Goal: Information Seeking & Learning: Learn about a topic

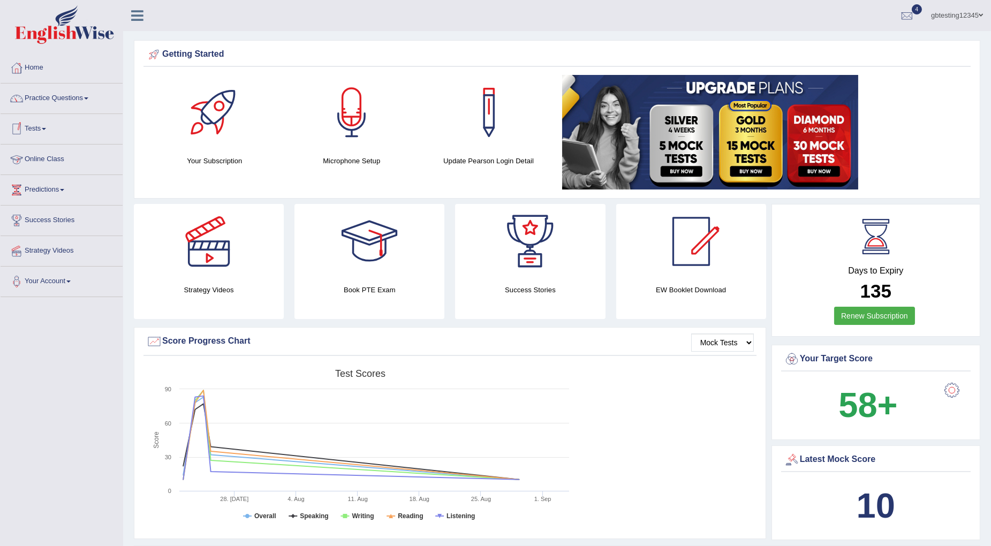
click at [43, 127] on link "Tests" at bounding box center [62, 127] width 122 height 27
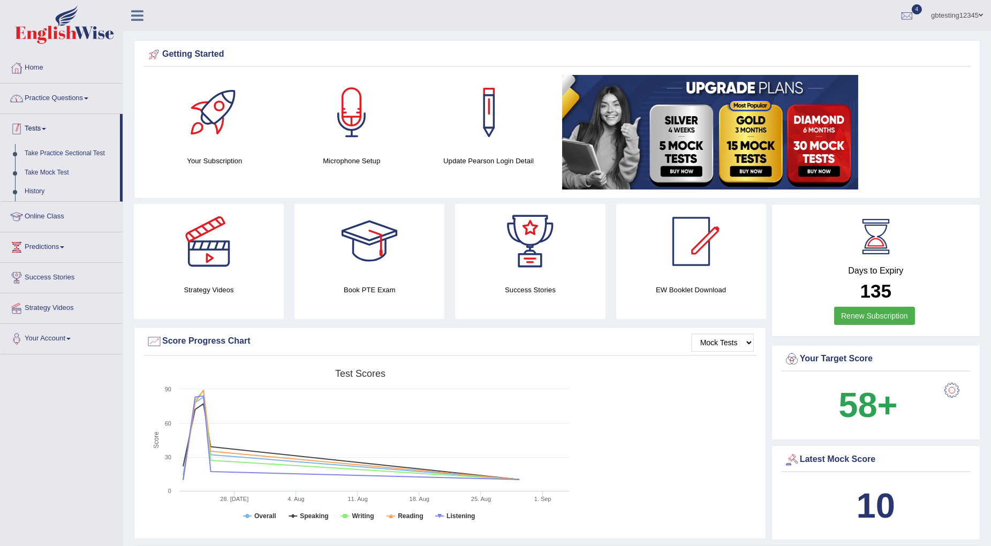
click at [50, 93] on link "Practice Questions" at bounding box center [62, 97] width 122 height 27
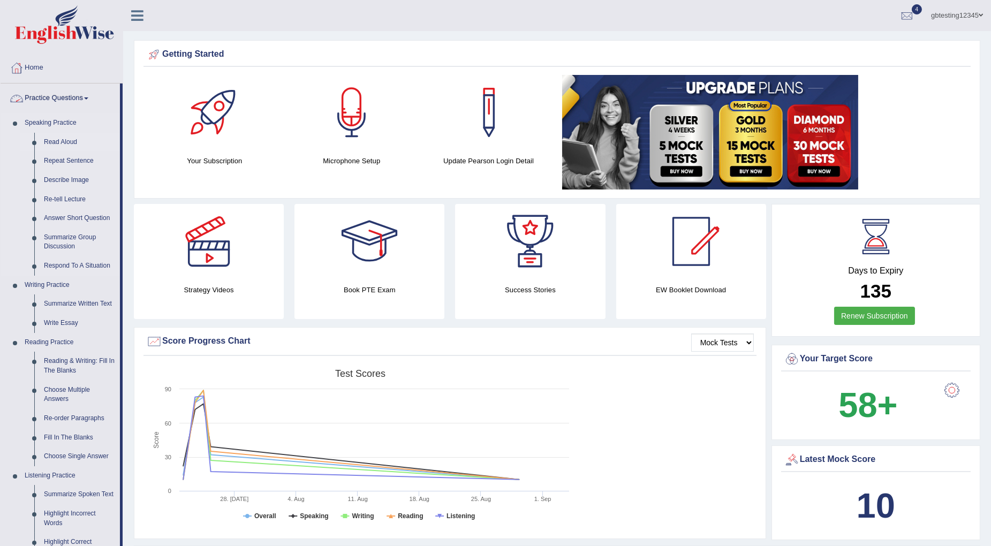
click at [55, 139] on link "Read Aloud" at bounding box center [79, 142] width 81 height 19
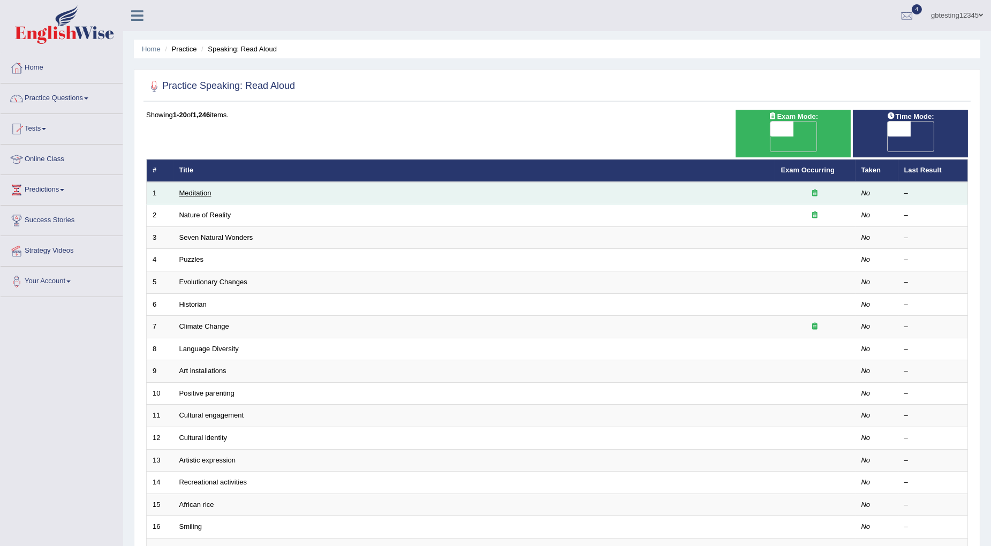
click at [201, 189] on link "Meditation" at bounding box center [195, 193] width 32 height 8
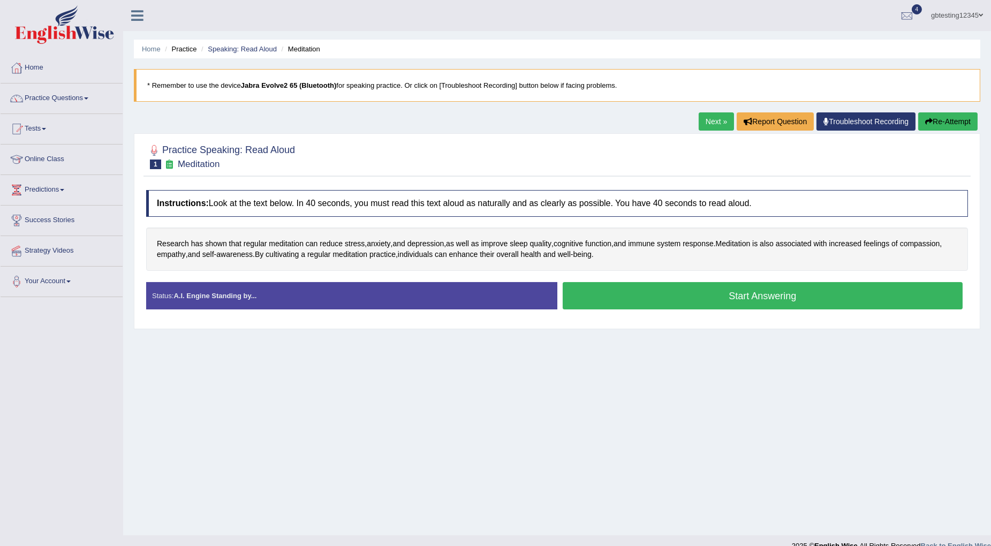
click at [711, 126] on link "Next »" at bounding box center [716, 121] width 35 height 18
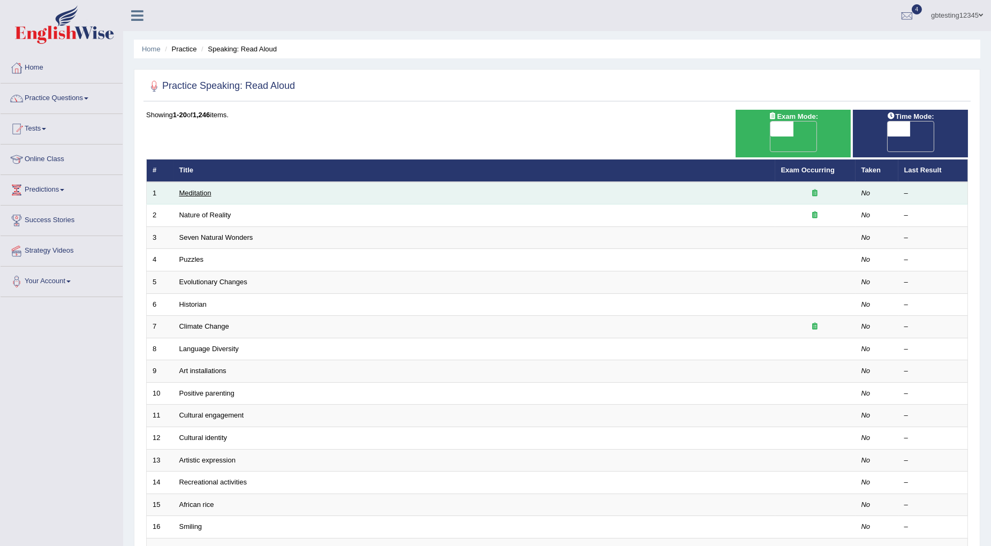
click at [191, 189] on link "Meditation" at bounding box center [195, 193] width 32 height 8
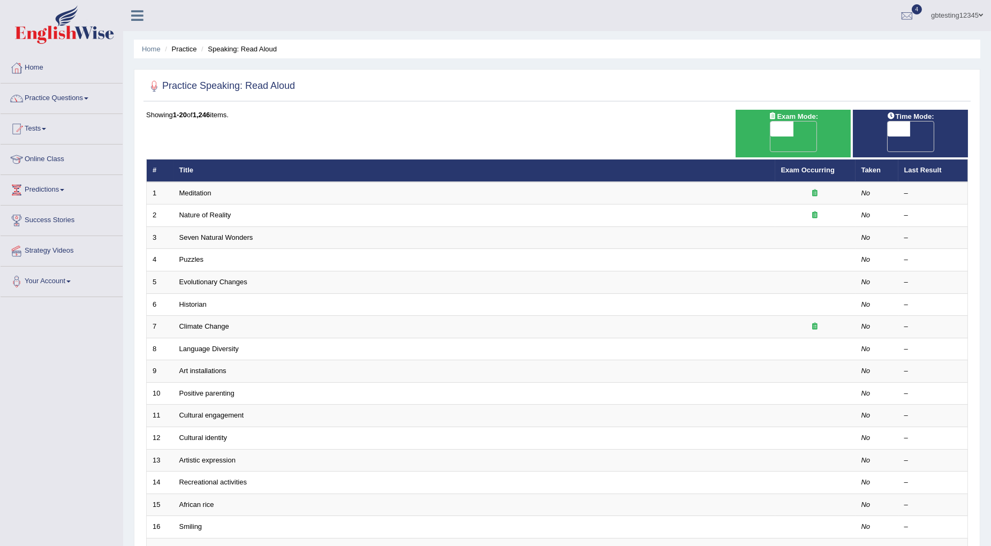
click at [779, 125] on span at bounding box center [781, 129] width 23 height 15
click at [770, 137] on span "OFF" at bounding box center [758, 144] width 23 height 15
checkbox input "true"
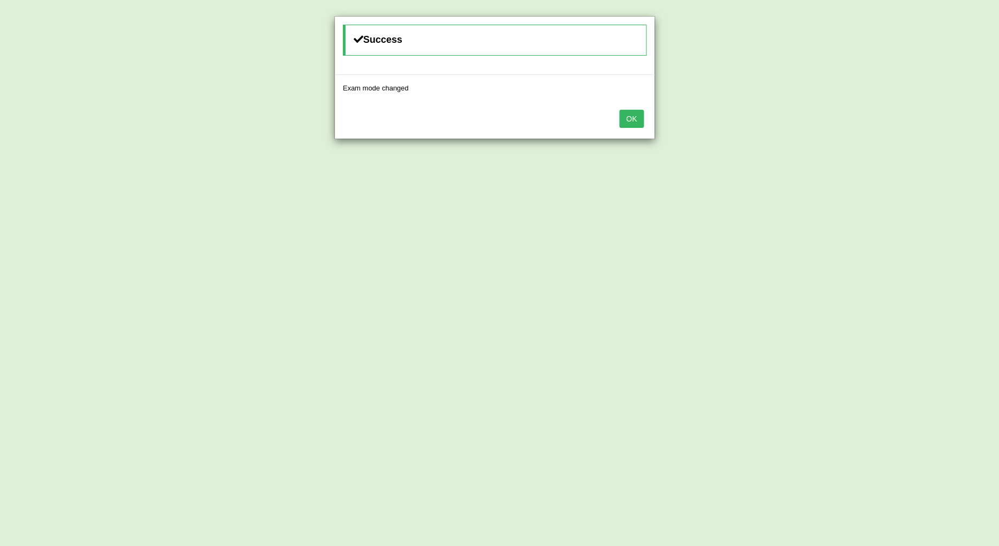
click at [650, 125] on div "OK" at bounding box center [495, 119] width 320 height 37
click at [635, 124] on button "OK" at bounding box center [632, 119] width 25 height 18
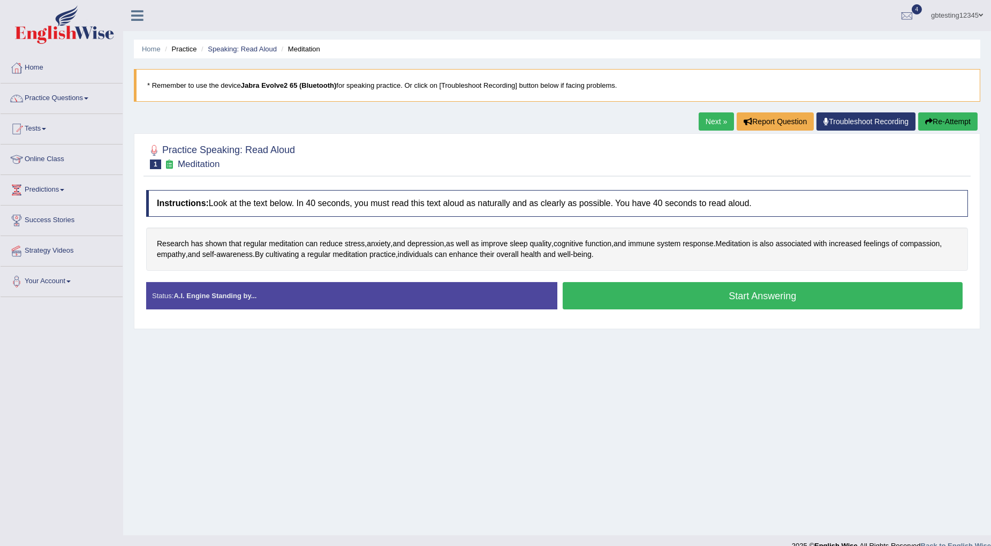
click at [705, 119] on link "Next »" at bounding box center [716, 121] width 35 height 18
click at [708, 120] on link "Next »" at bounding box center [716, 121] width 35 height 18
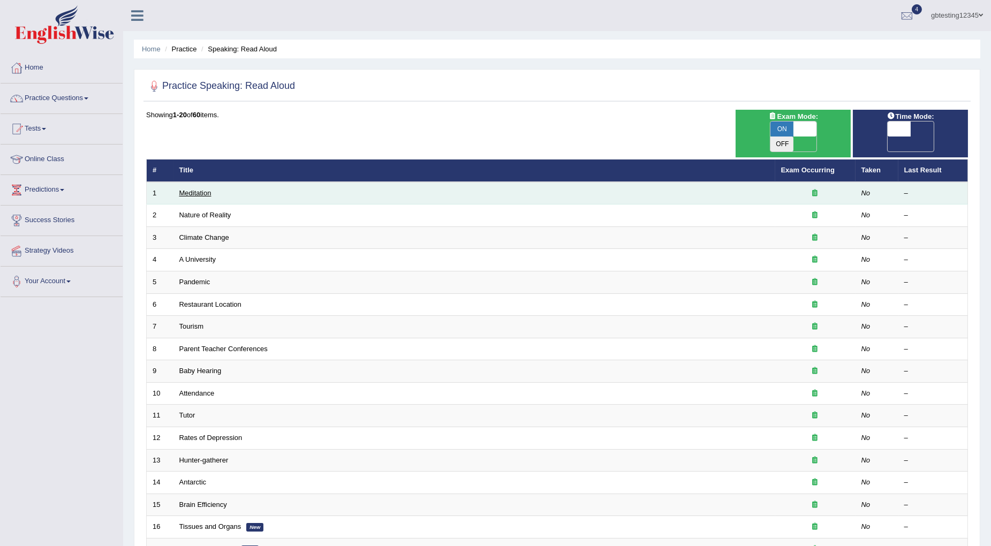
click at [199, 189] on link "Meditation" at bounding box center [195, 193] width 32 height 8
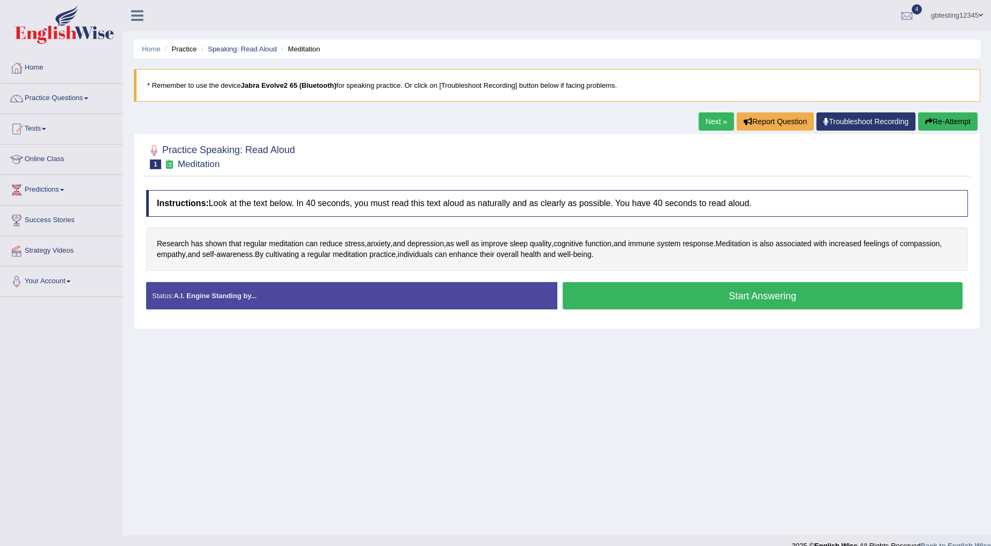
click at [700, 128] on link "Next »" at bounding box center [716, 121] width 35 height 18
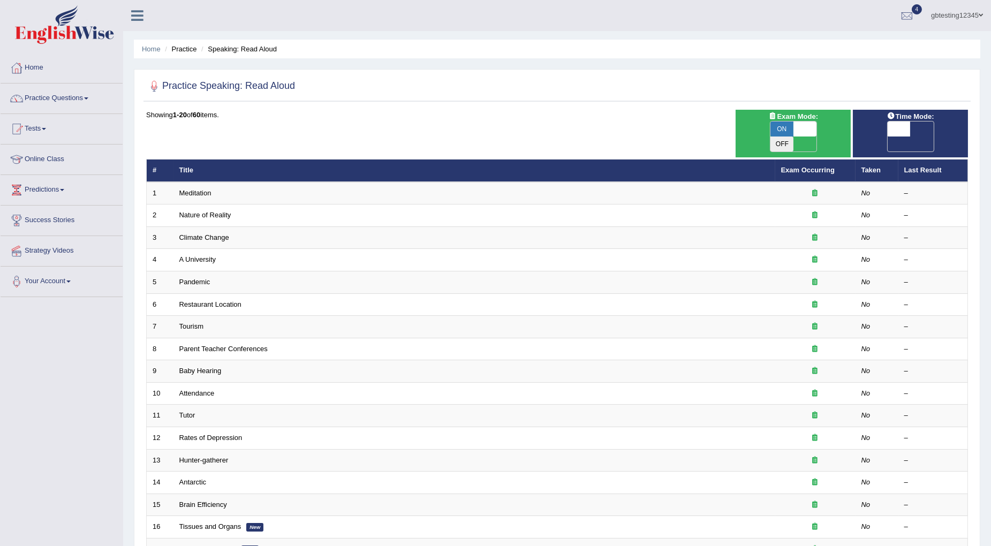
click at [784, 127] on span "ON" at bounding box center [781, 129] width 23 height 15
checkbox input "false"
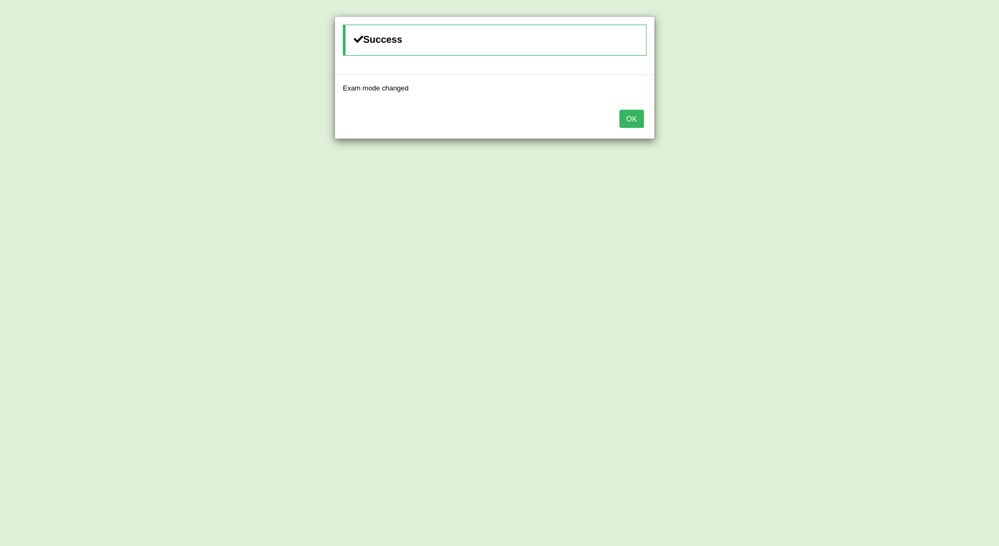
click at [634, 119] on button "OK" at bounding box center [632, 119] width 25 height 18
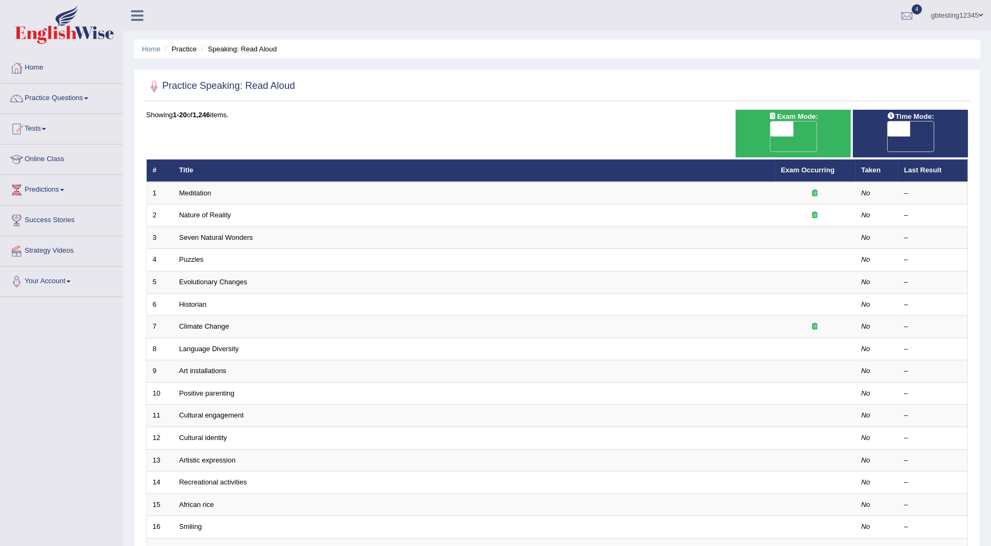
click at [770, 137] on span "OFF" at bounding box center [758, 144] width 23 height 15
checkbox input "true"
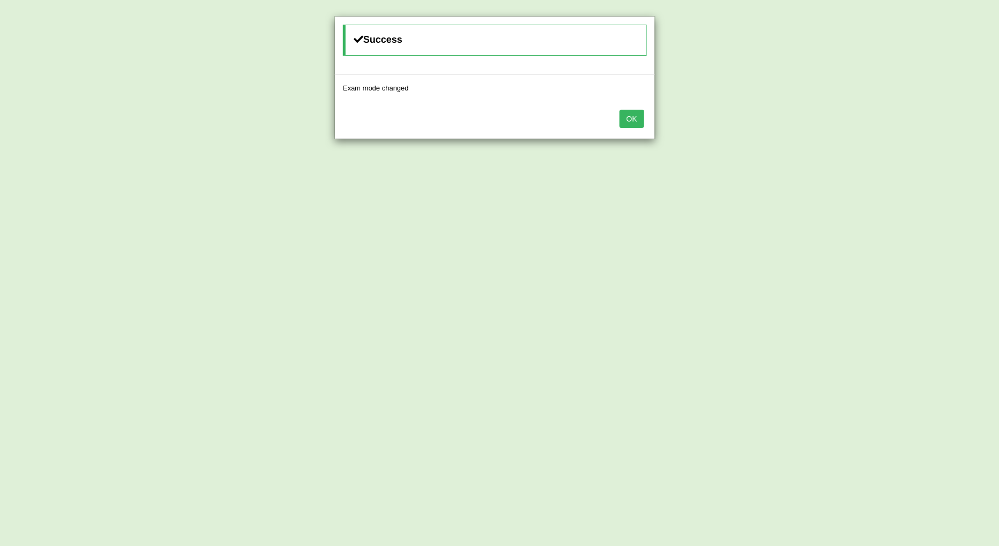
click at [630, 122] on button "OK" at bounding box center [632, 119] width 25 height 18
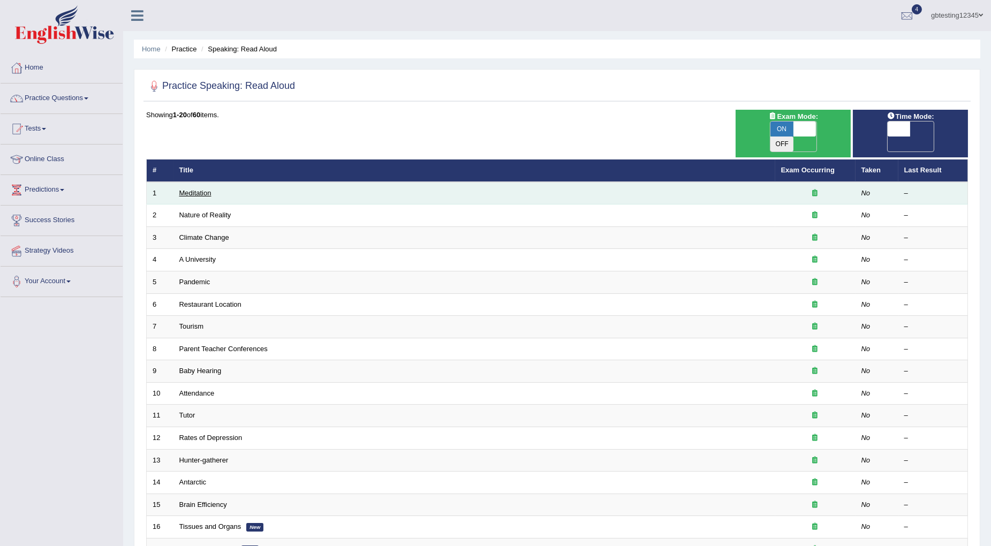
click at [201, 189] on link "Meditation" at bounding box center [195, 193] width 32 height 8
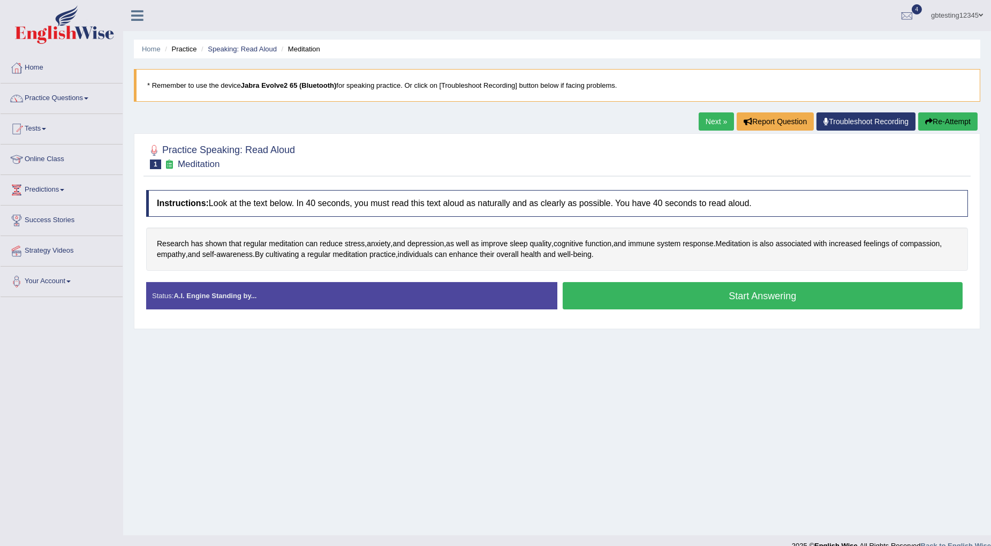
click at [710, 123] on link "Next »" at bounding box center [716, 121] width 35 height 18
click at [710, 122] on link "Next »" at bounding box center [716, 121] width 35 height 18
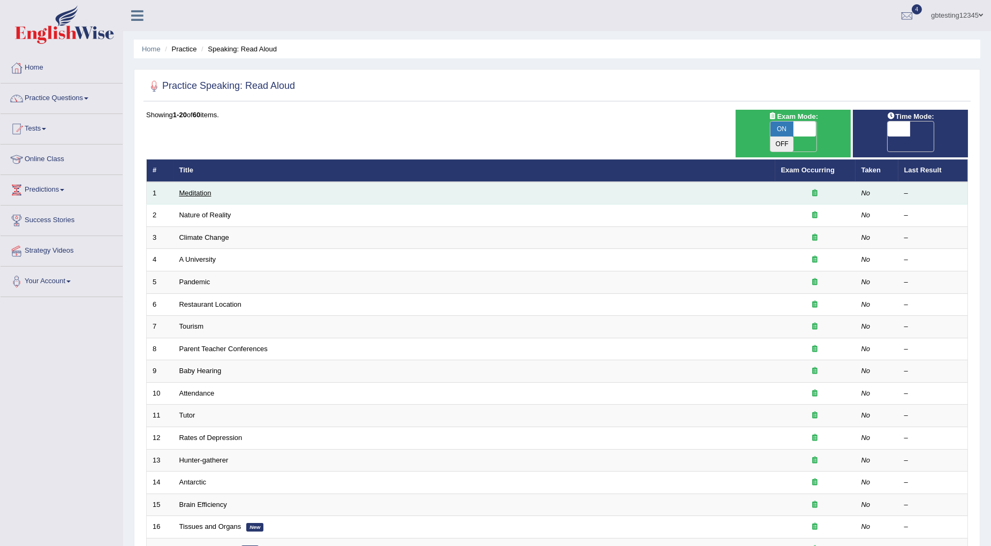
click at [188, 189] on link "Meditation" at bounding box center [195, 193] width 32 height 8
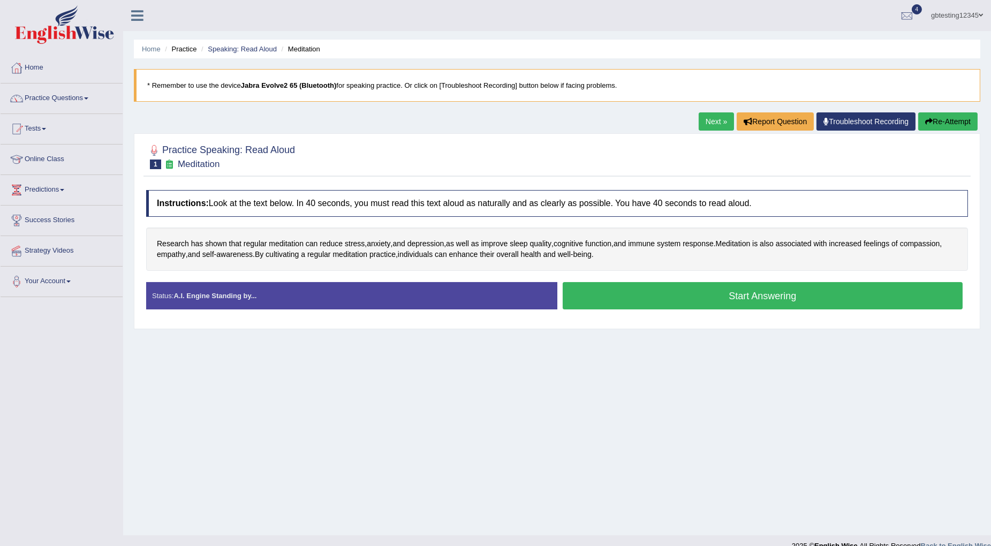
click at [707, 121] on link "Next »" at bounding box center [716, 121] width 35 height 18
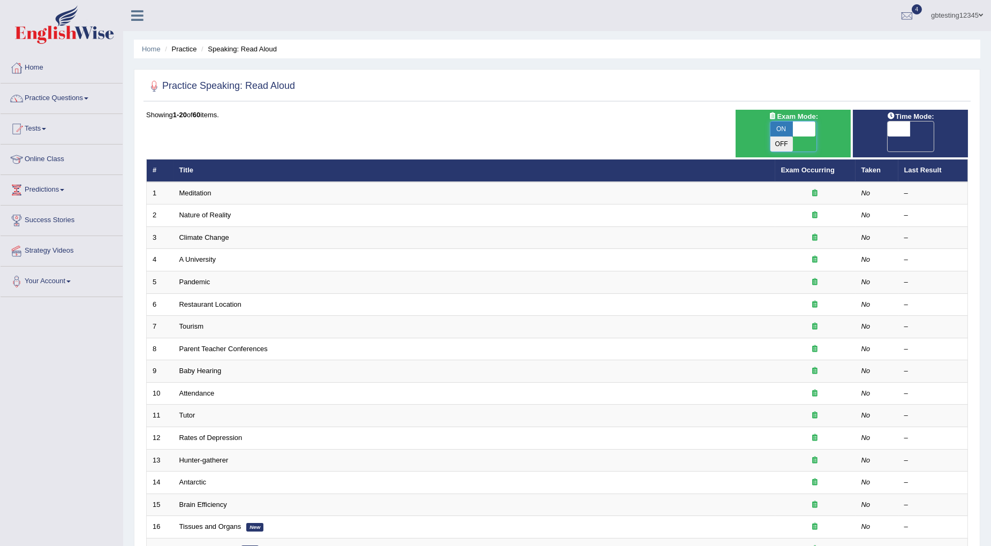
click at [805, 129] on span at bounding box center [804, 129] width 23 height 15
click at [804, 130] on span at bounding box center [804, 129] width 23 height 15
checkbox input "false"
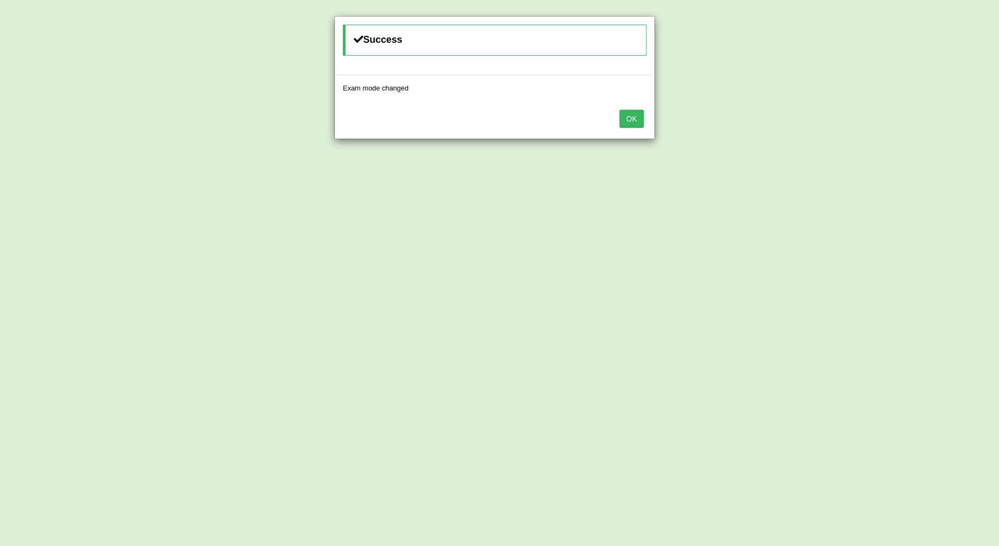
click at [635, 123] on button "OK" at bounding box center [632, 119] width 25 height 18
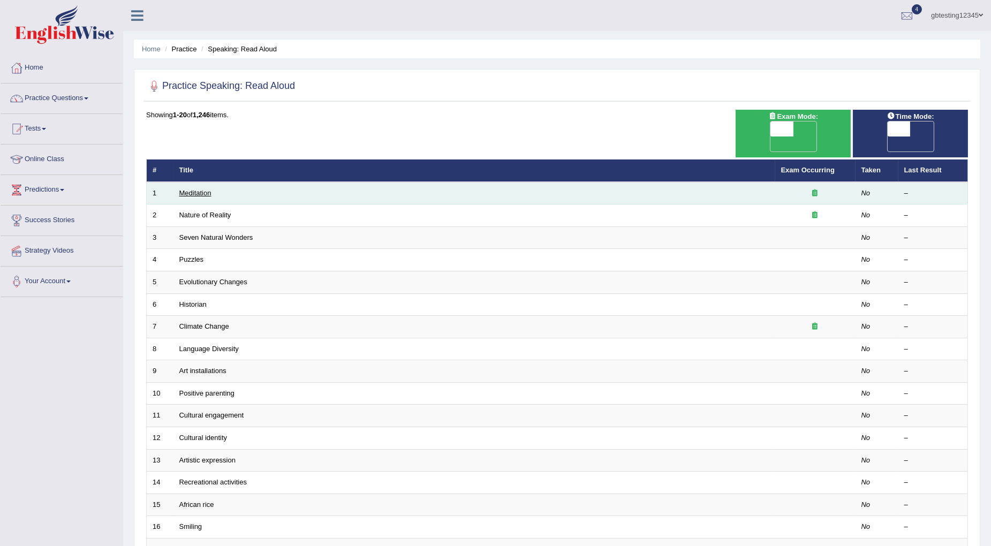
click at [198, 189] on link "Meditation" at bounding box center [195, 193] width 32 height 8
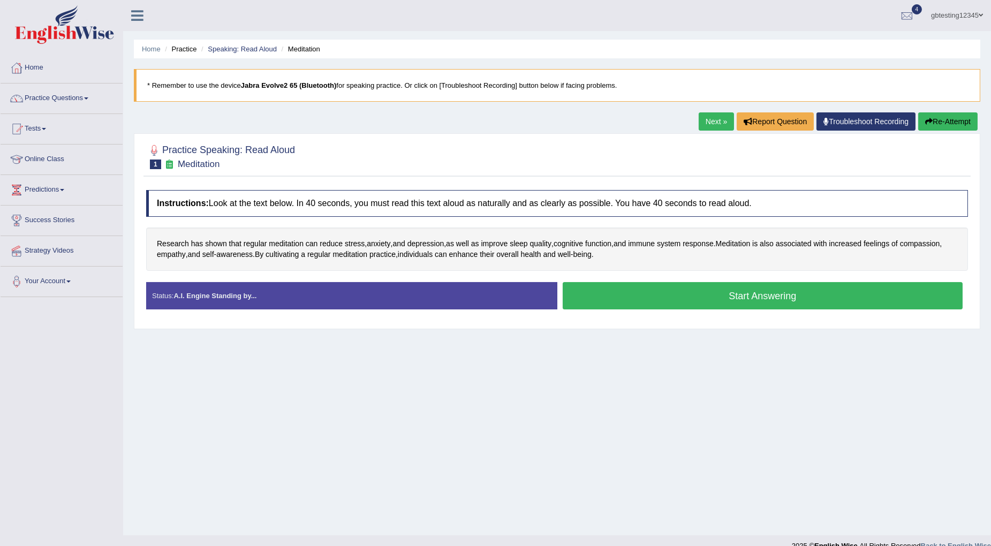
click at [714, 123] on link "Next »" at bounding box center [716, 121] width 35 height 18
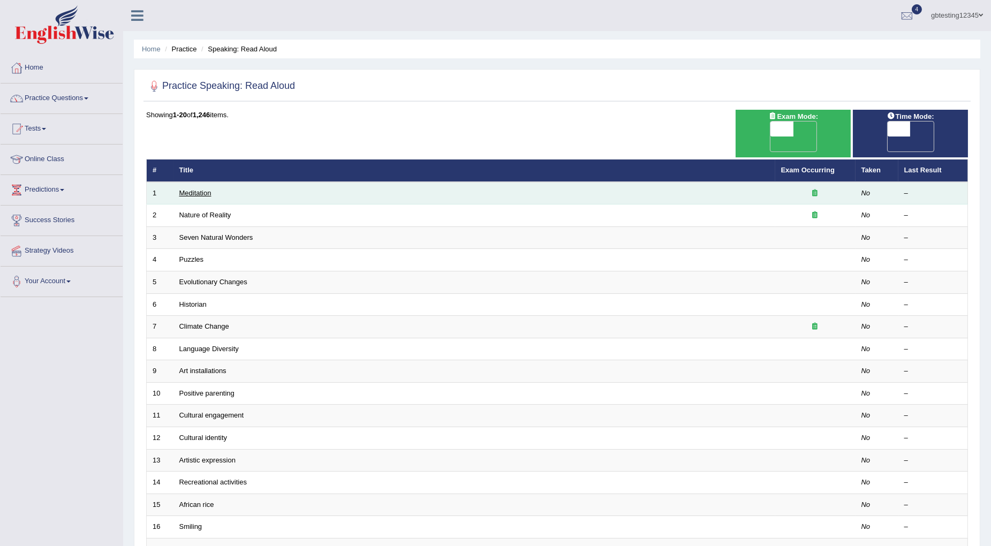
click at [200, 189] on link "Meditation" at bounding box center [195, 193] width 32 height 8
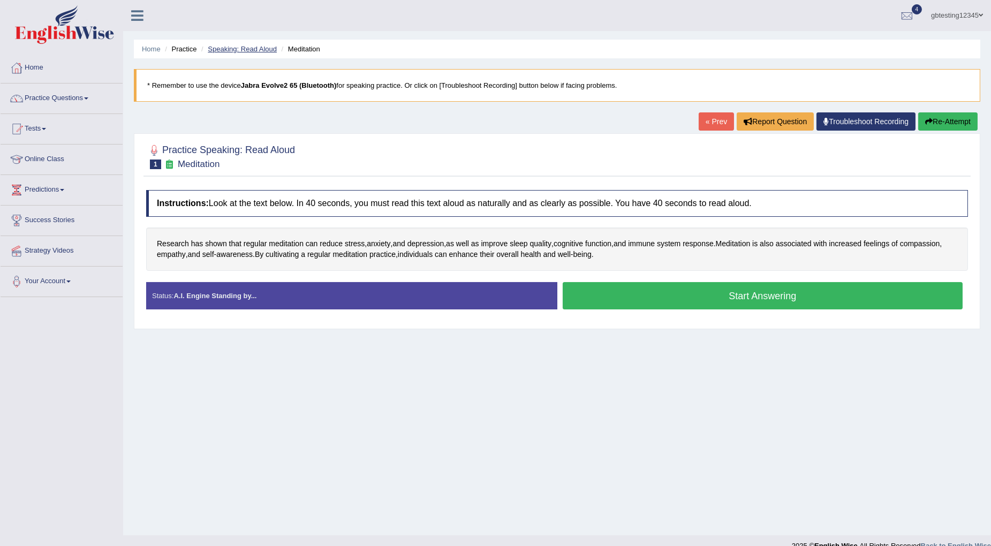
click at [233, 50] on link "Speaking: Read Aloud" at bounding box center [242, 49] width 69 height 8
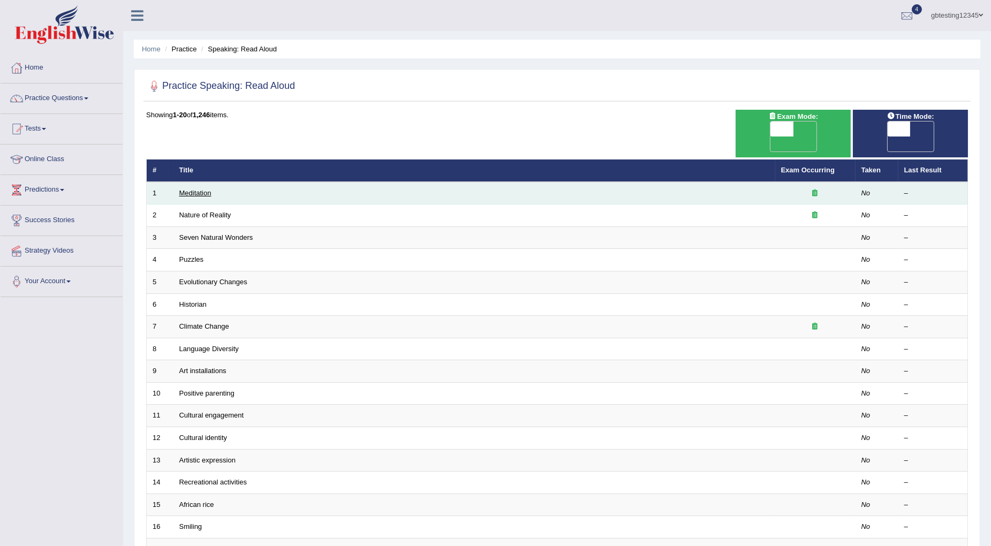
click at [191, 189] on link "Meditation" at bounding box center [195, 193] width 32 height 8
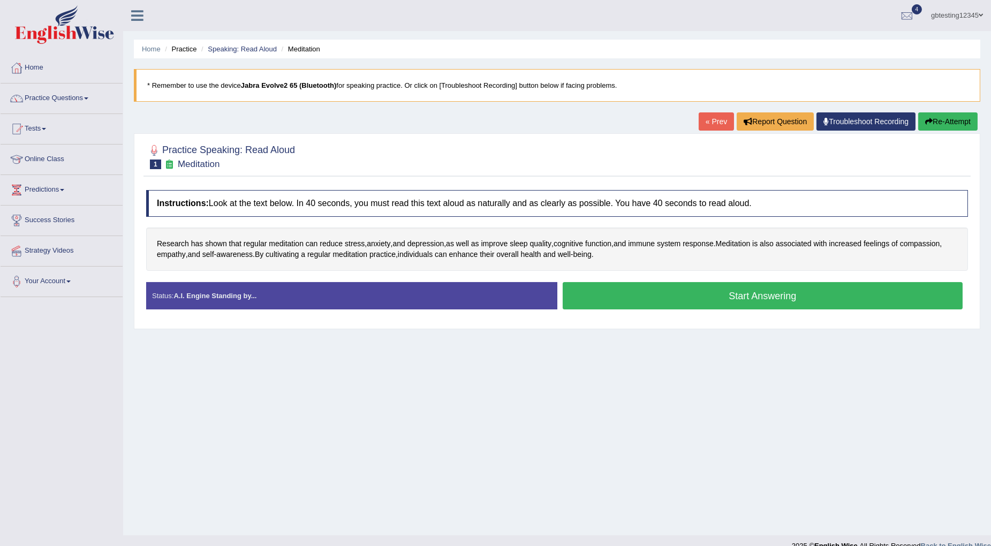
click at [703, 123] on link "« Prev" at bounding box center [716, 121] width 35 height 18
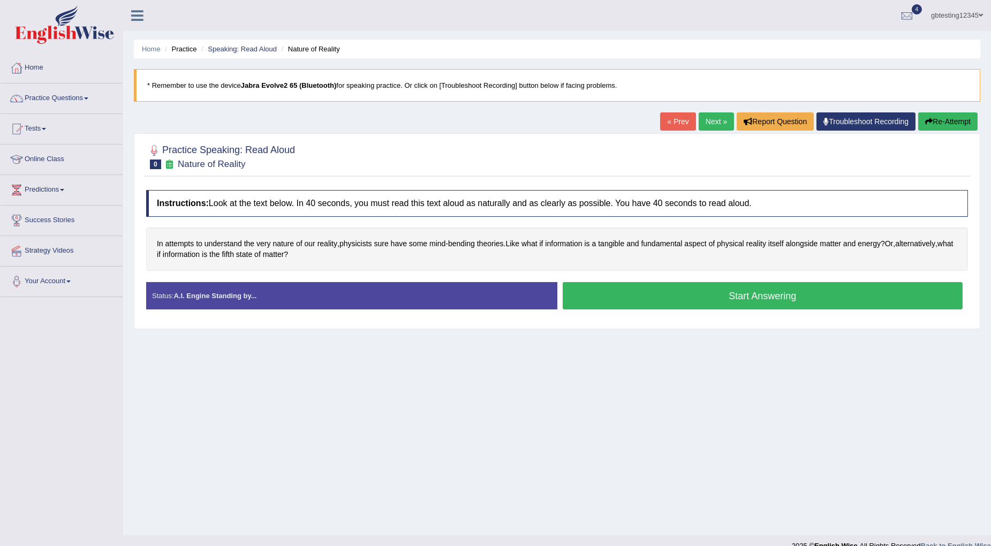
click at [703, 124] on link "Next »" at bounding box center [716, 121] width 35 height 18
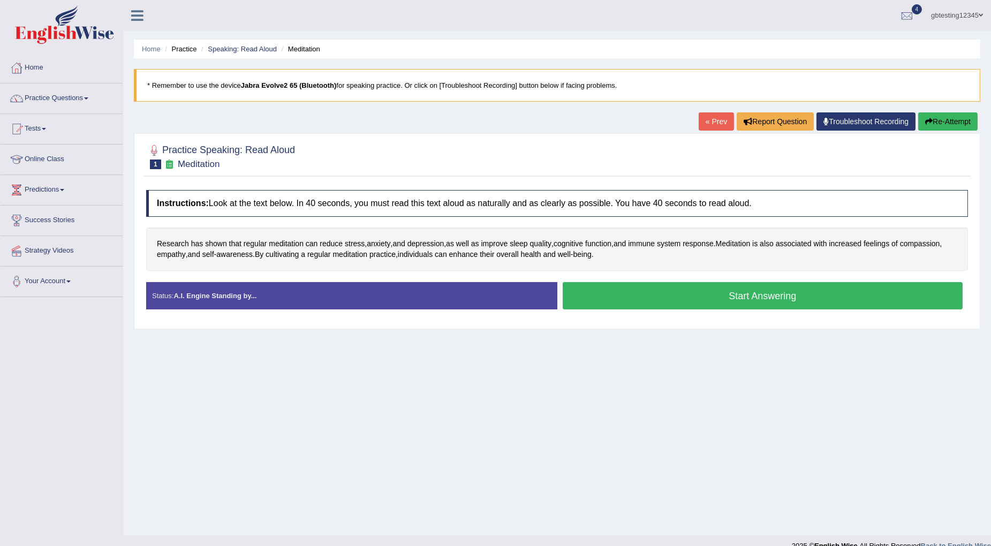
click at [703, 124] on link "« Prev" at bounding box center [716, 121] width 35 height 18
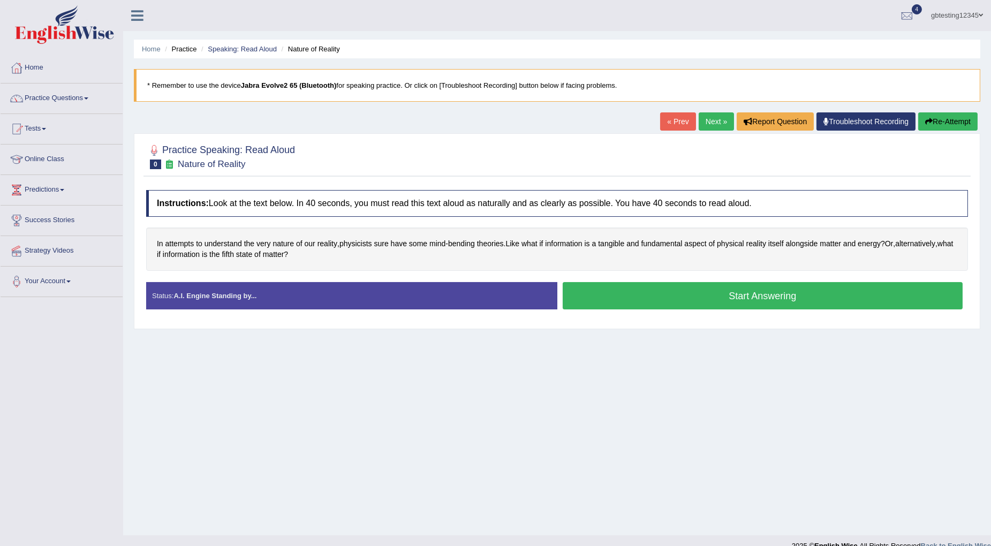
click at [703, 124] on link "Next »" at bounding box center [716, 121] width 35 height 18
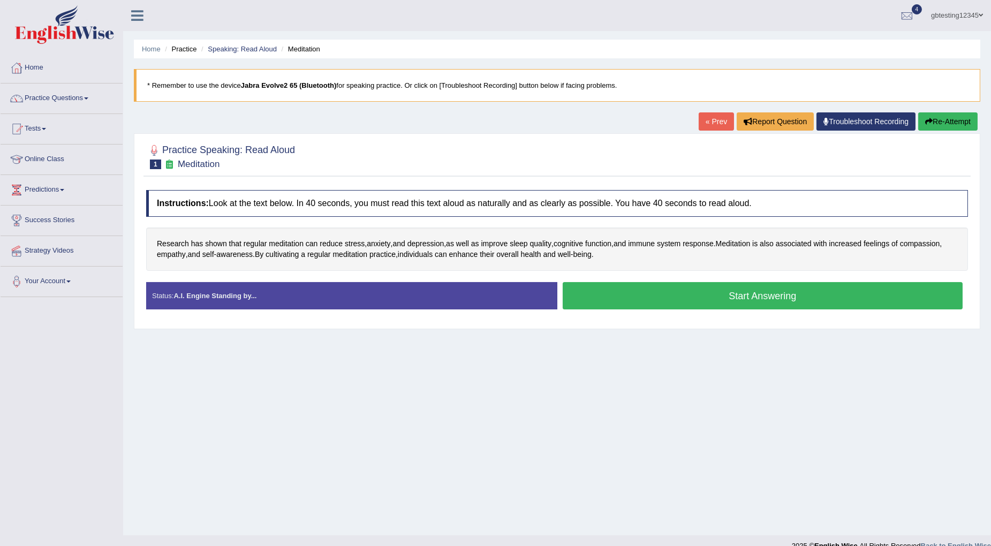
click at [703, 124] on link "« Prev" at bounding box center [716, 121] width 35 height 18
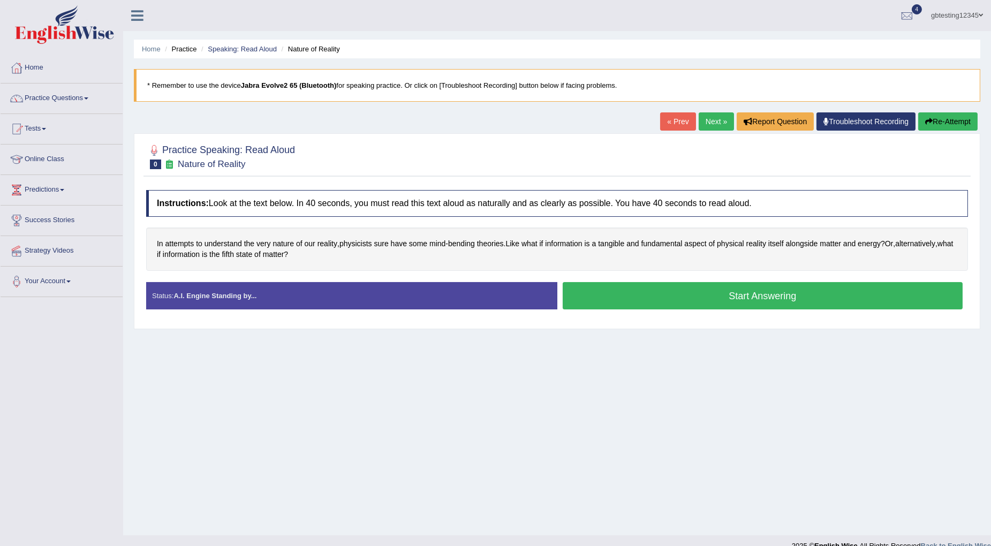
click at [670, 123] on link "« Prev" at bounding box center [677, 121] width 35 height 18
click at [226, 54] on li "Speaking: Read Aloud" at bounding box center [238, 49] width 78 height 10
click at [228, 50] on link "Speaking: Read Aloud" at bounding box center [242, 49] width 69 height 8
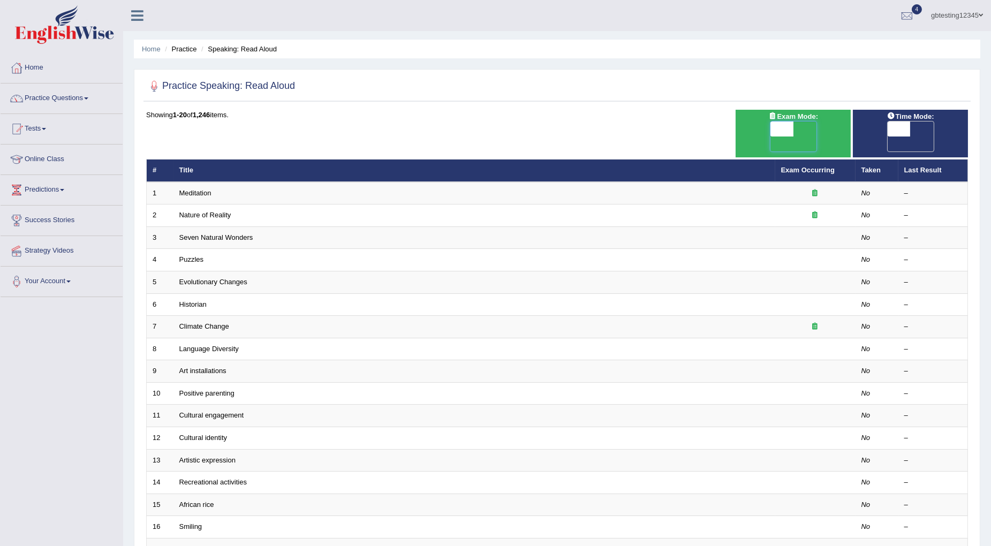
click at [789, 127] on span at bounding box center [781, 129] width 23 height 15
checkbox input "true"
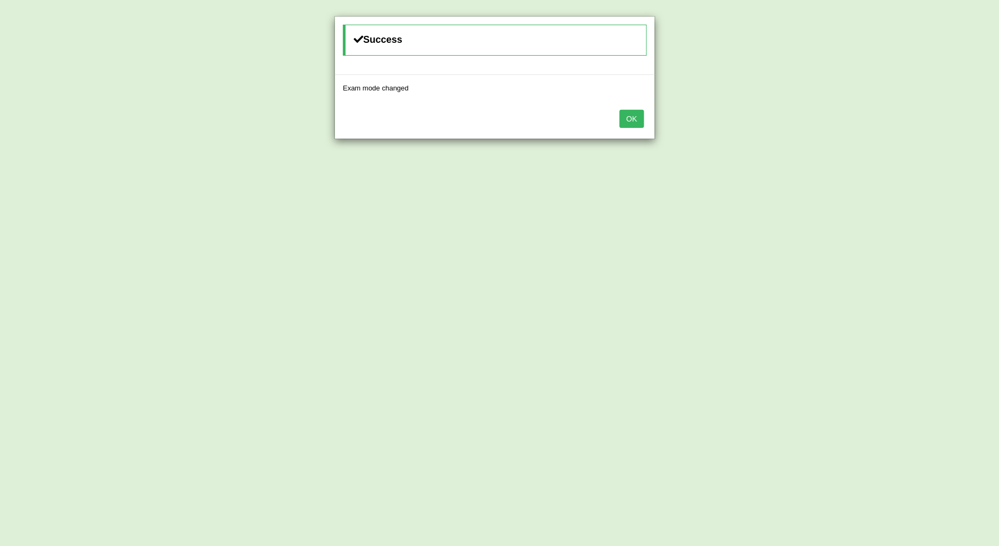
click at [631, 118] on button "OK" at bounding box center [632, 119] width 25 height 18
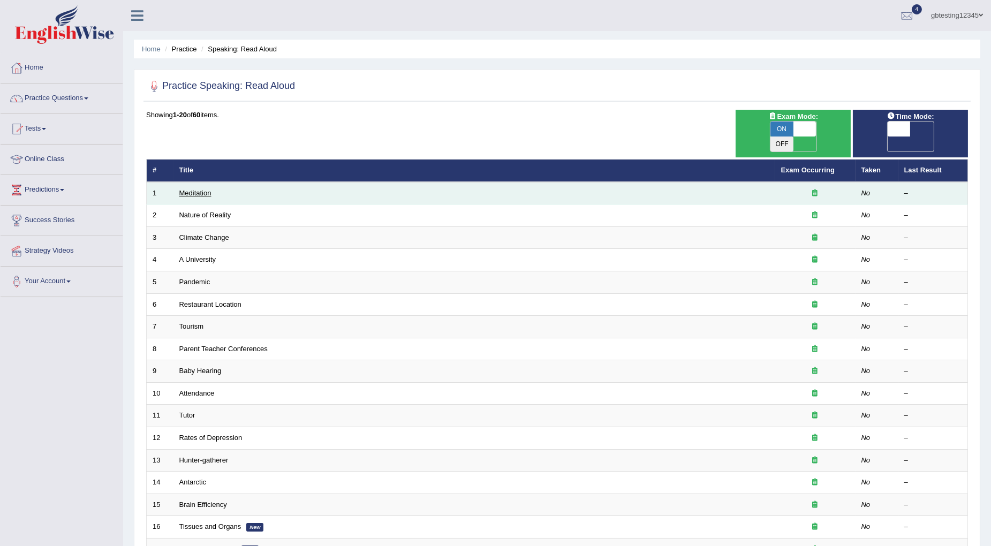
click at [202, 189] on link "Meditation" at bounding box center [195, 193] width 32 height 8
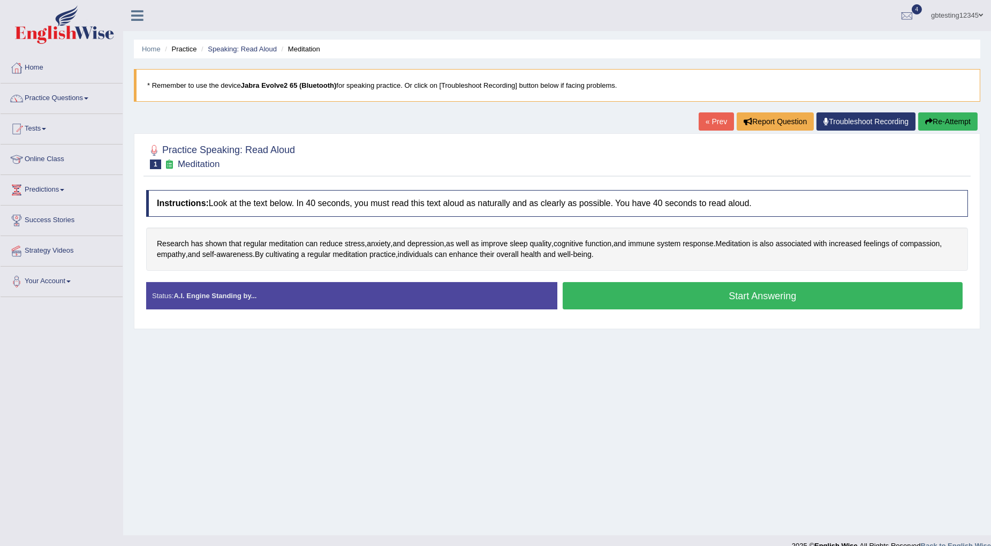
click at [709, 128] on link "« Prev" at bounding box center [716, 121] width 35 height 18
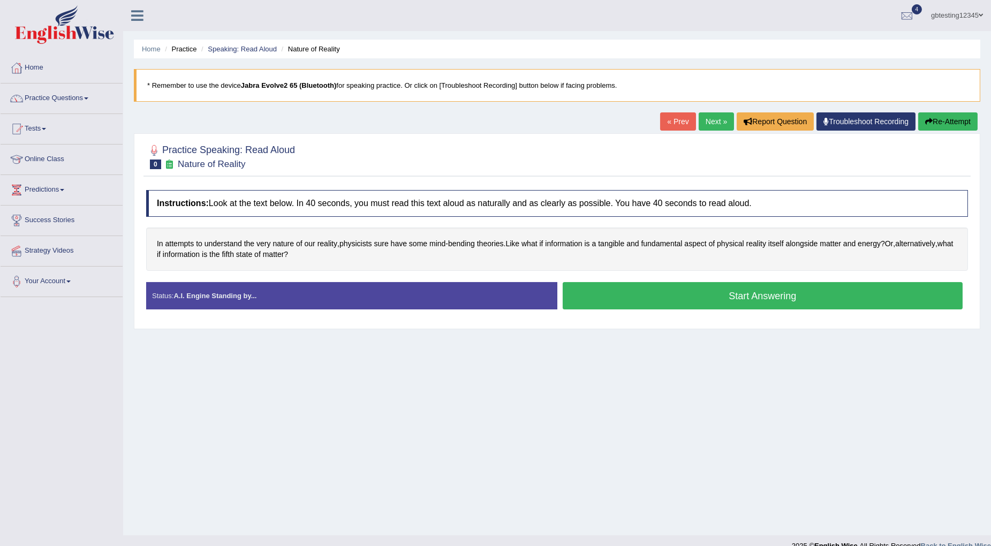
click at [665, 123] on link "« Prev" at bounding box center [677, 121] width 35 height 18
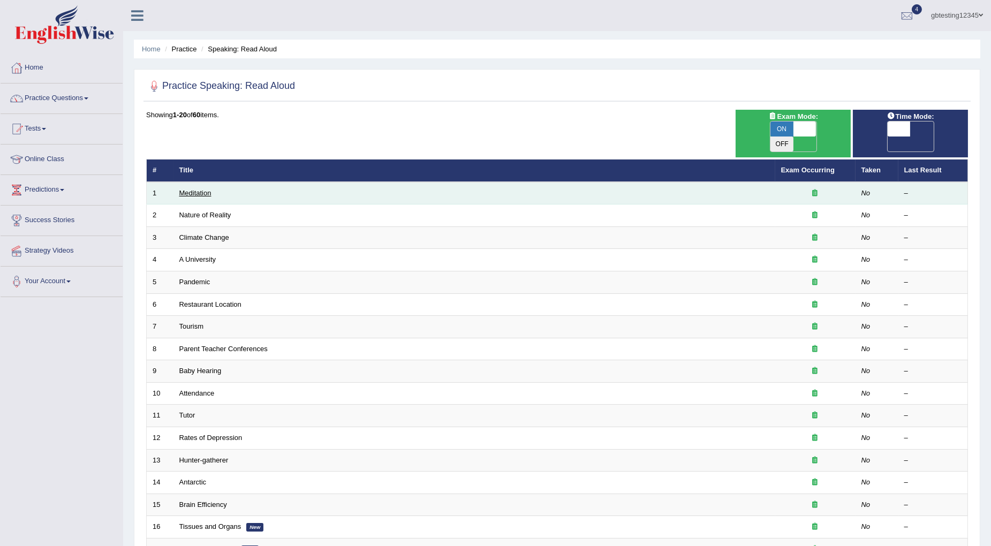
click at [193, 189] on link "Meditation" at bounding box center [195, 193] width 32 height 8
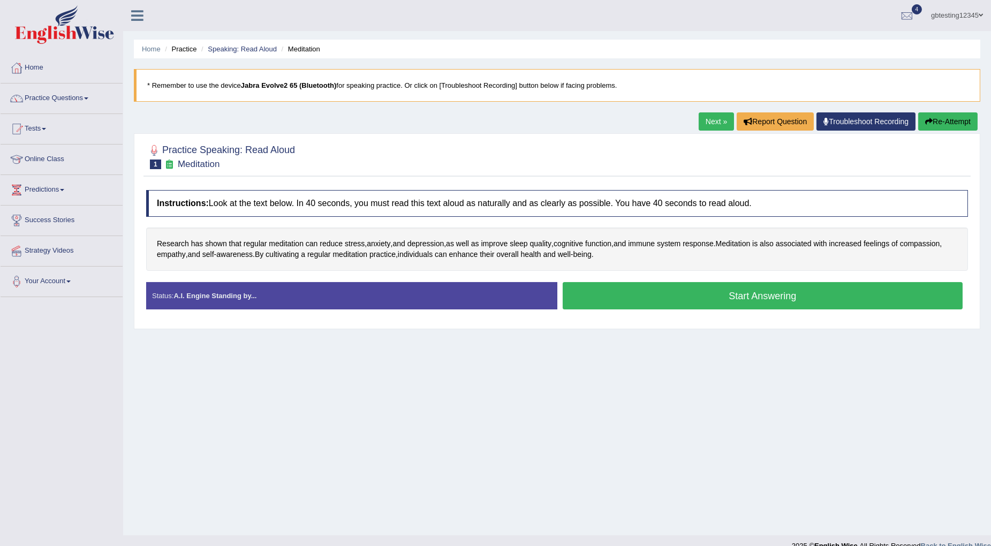
click at [702, 123] on link "Next »" at bounding box center [716, 121] width 35 height 18
click at [705, 120] on link "Next »" at bounding box center [716, 121] width 35 height 18
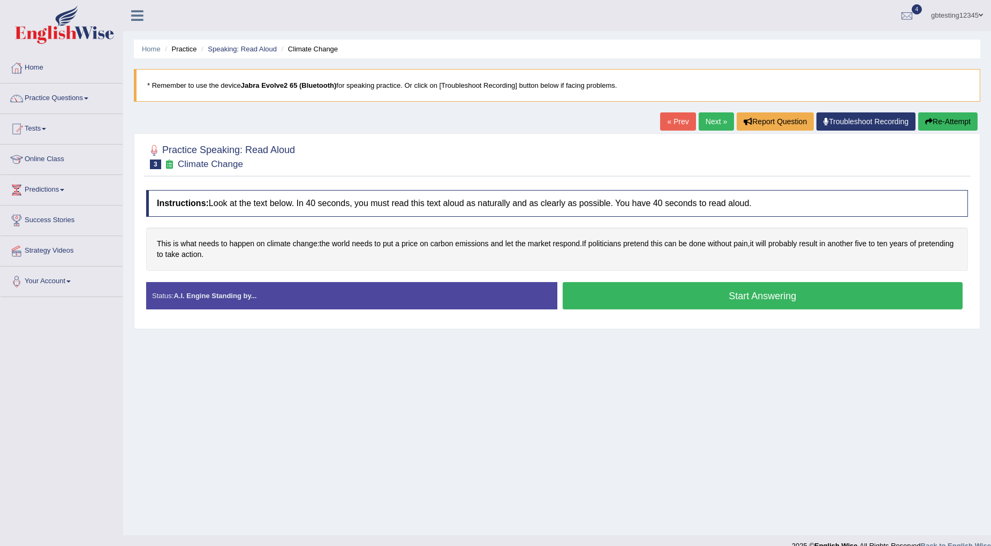
click at [705, 120] on link "Next »" at bounding box center [716, 121] width 35 height 18
click at [663, 122] on link "« Prev" at bounding box center [677, 121] width 35 height 18
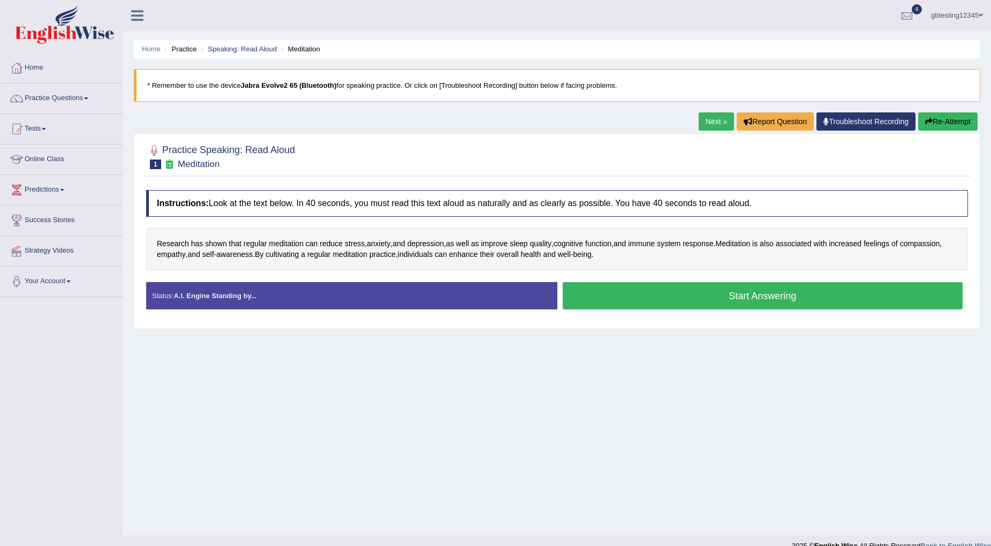
click at [243, 44] on li "Speaking: Read Aloud" at bounding box center [238, 49] width 78 height 10
click at [243, 48] on link "Speaking: Read Aloud" at bounding box center [242, 49] width 69 height 8
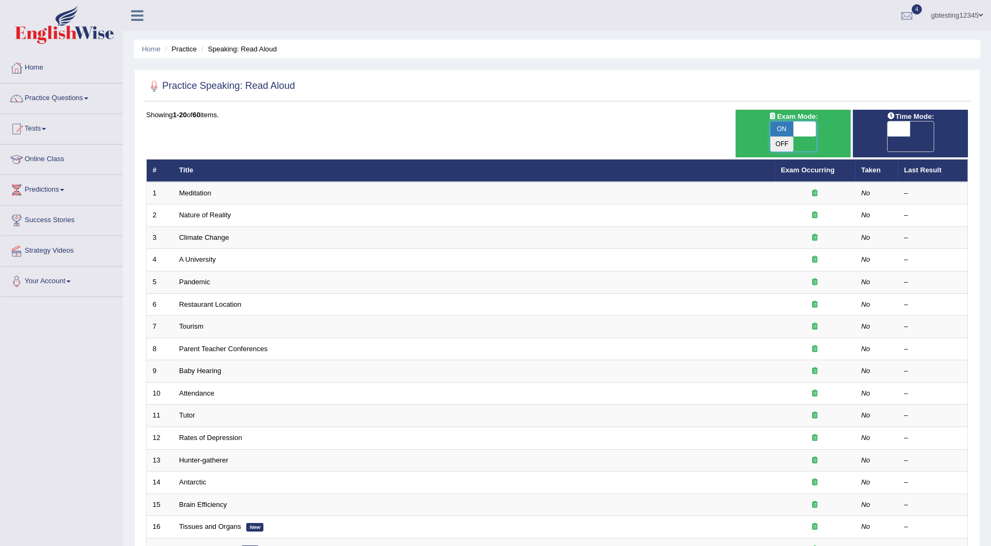
click at [794, 131] on span at bounding box center [804, 129] width 23 height 15
checkbox input "false"
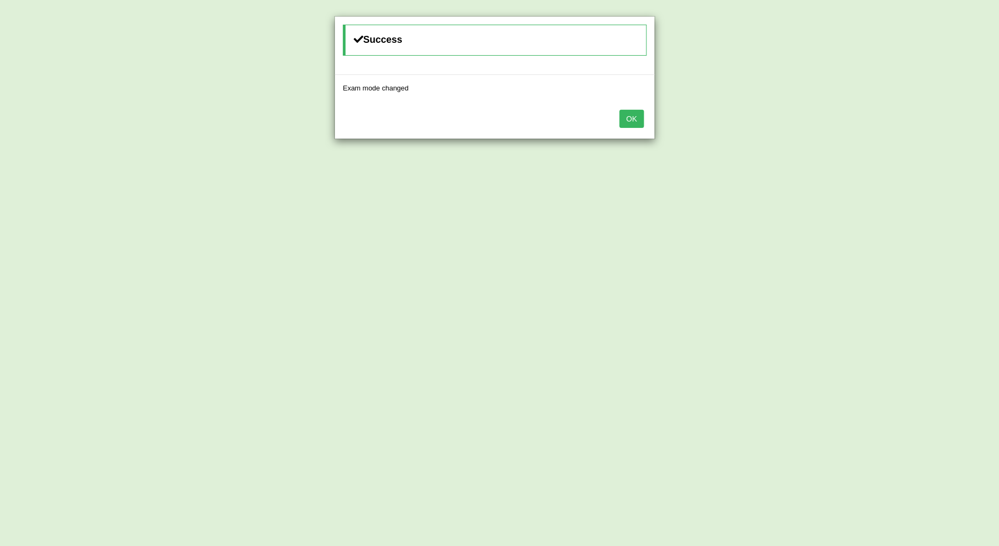
click at [623, 125] on button "OK" at bounding box center [632, 119] width 25 height 18
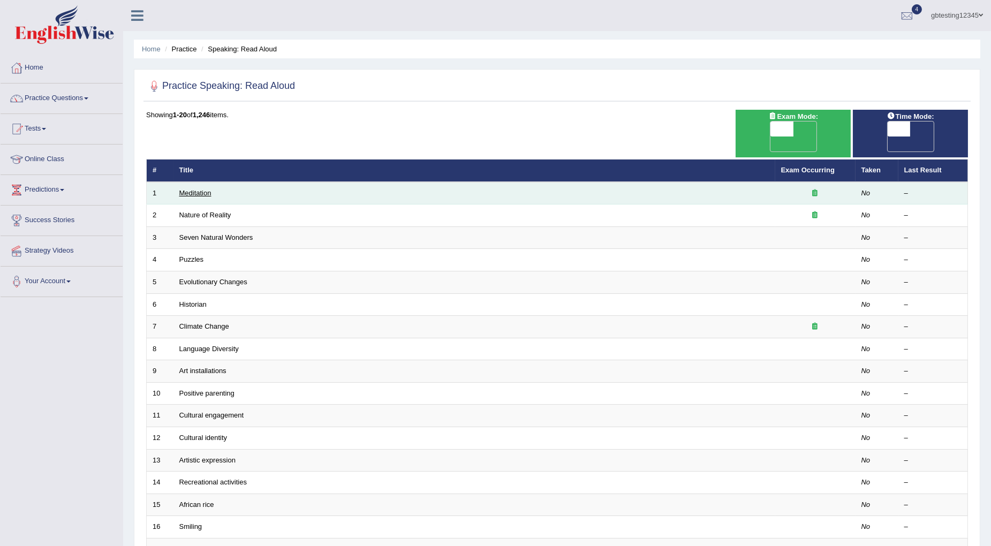
click at [197, 189] on link "Meditation" at bounding box center [195, 193] width 32 height 8
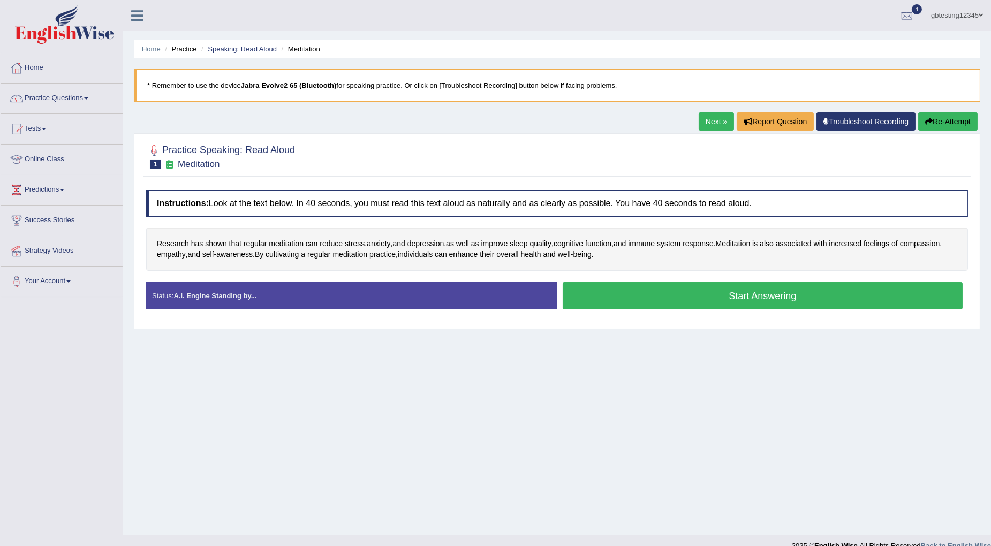
click at [713, 123] on link "Next »" at bounding box center [716, 121] width 35 height 18
click at [233, 46] on link "Speaking: Read Aloud" at bounding box center [242, 49] width 69 height 8
